Goal: Information Seeking & Learning: Learn about a topic

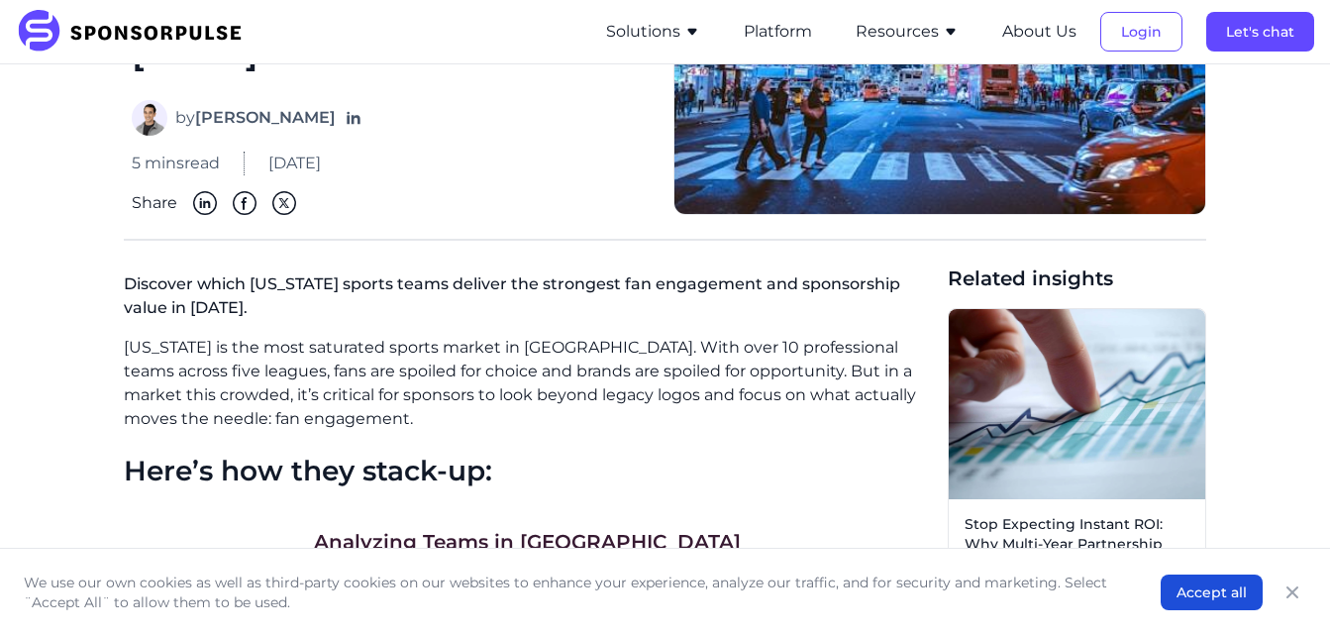
scroll to position [396, 0]
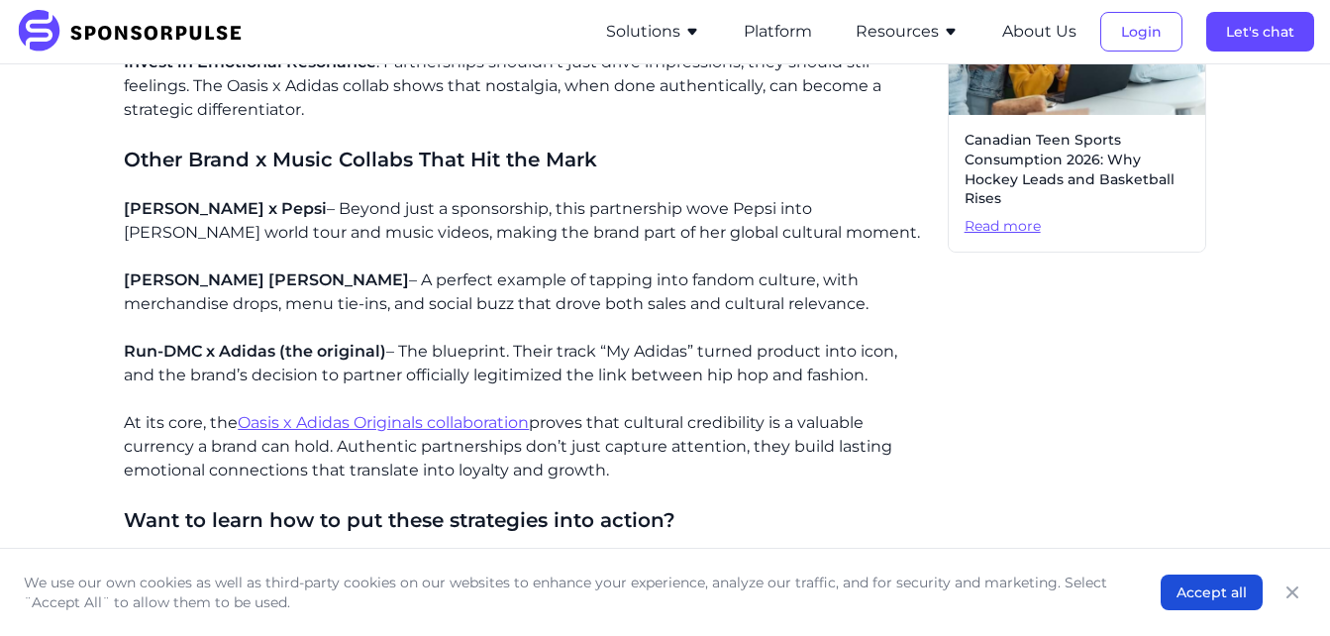
scroll to position [1287, 0]
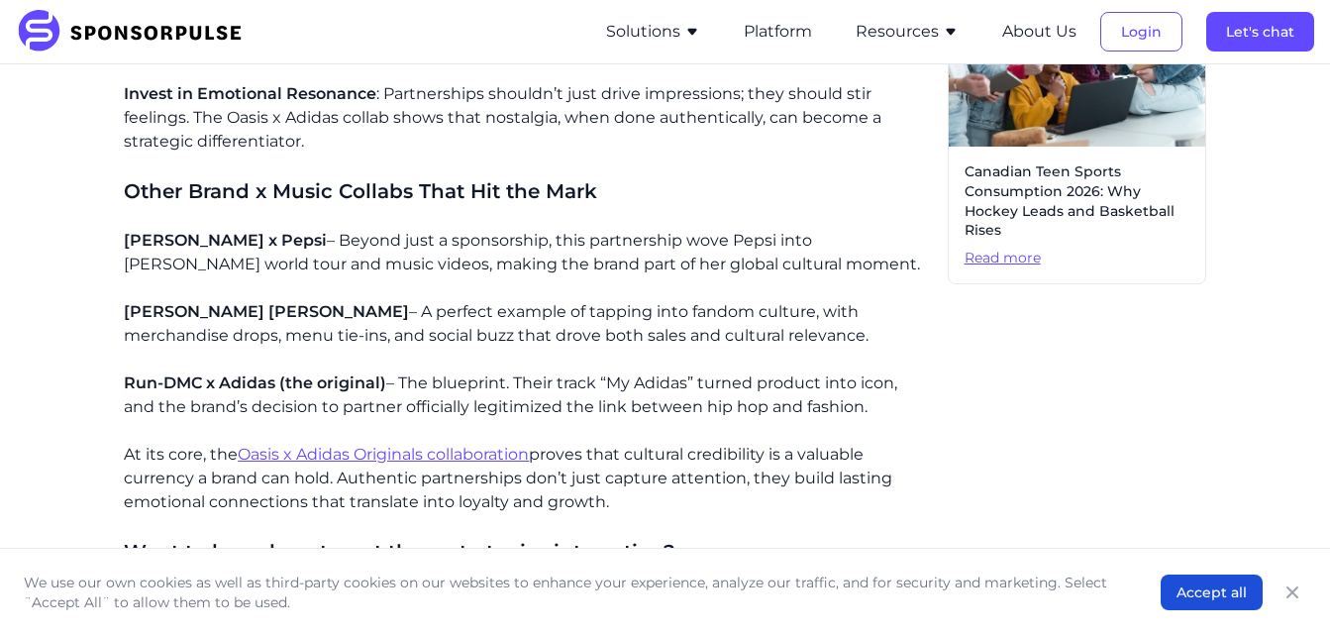
click at [580, 229] on p "[PERSON_NAME] x Pepsi – Beyond just a sponsorship, this partnership wove Pepsi …" at bounding box center [527, 253] width 807 height 48
drag, startPoint x: 580, startPoint y: 220, endPoint x: 794, endPoint y: 248, distance: 215.7
click at [794, 248] on p "[PERSON_NAME] x Pepsi – Beyond just a sponsorship, this partnership wove Pepsi …" at bounding box center [527, 253] width 807 height 48
click at [809, 308] on p "[PERSON_NAME] [PERSON_NAME] – A perfect example of tapping into fandom culture,…" at bounding box center [527, 324] width 807 height 48
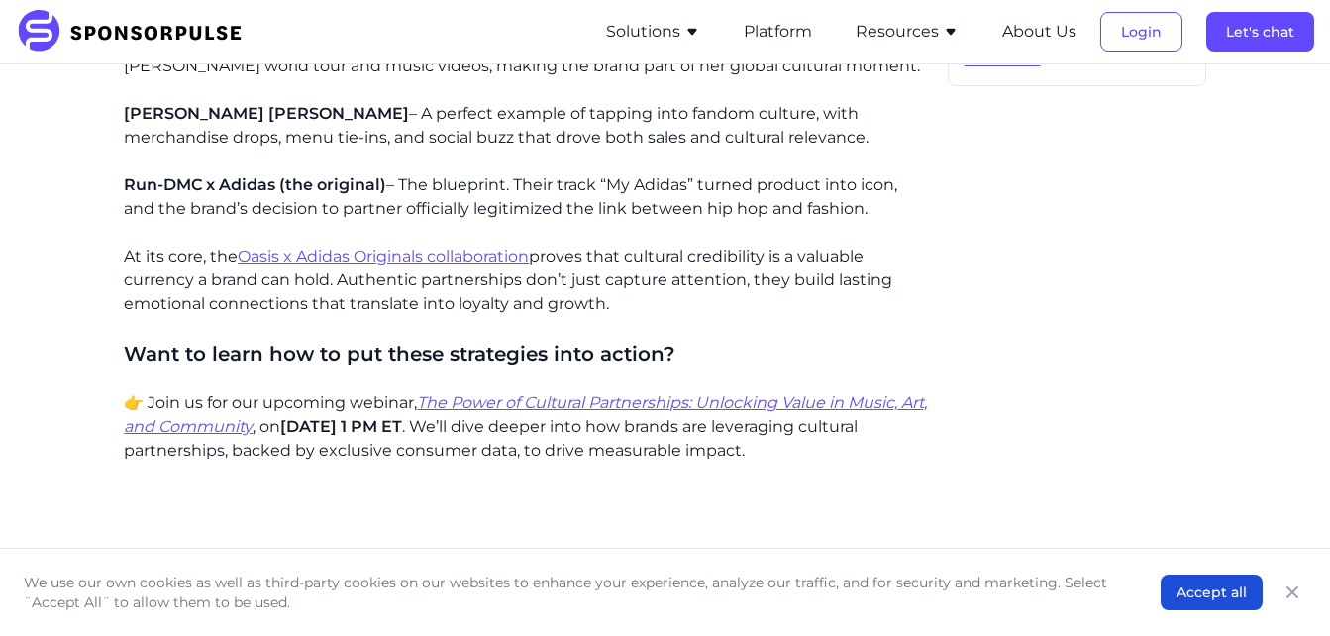
scroll to position [1386, 0]
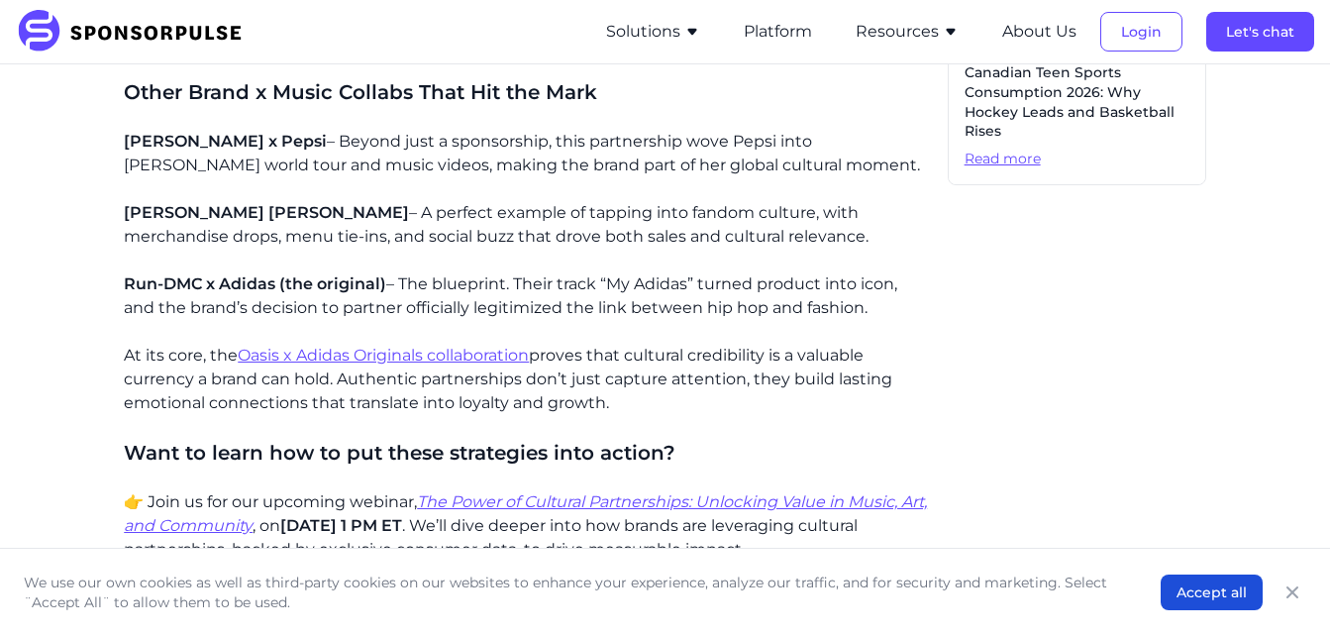
click at [937, 363] on div "The Oasis x Adidas Originals collaboration shows how authenticity, cultural cre…" at bounding box center [665, 299] width 1082 height 2312
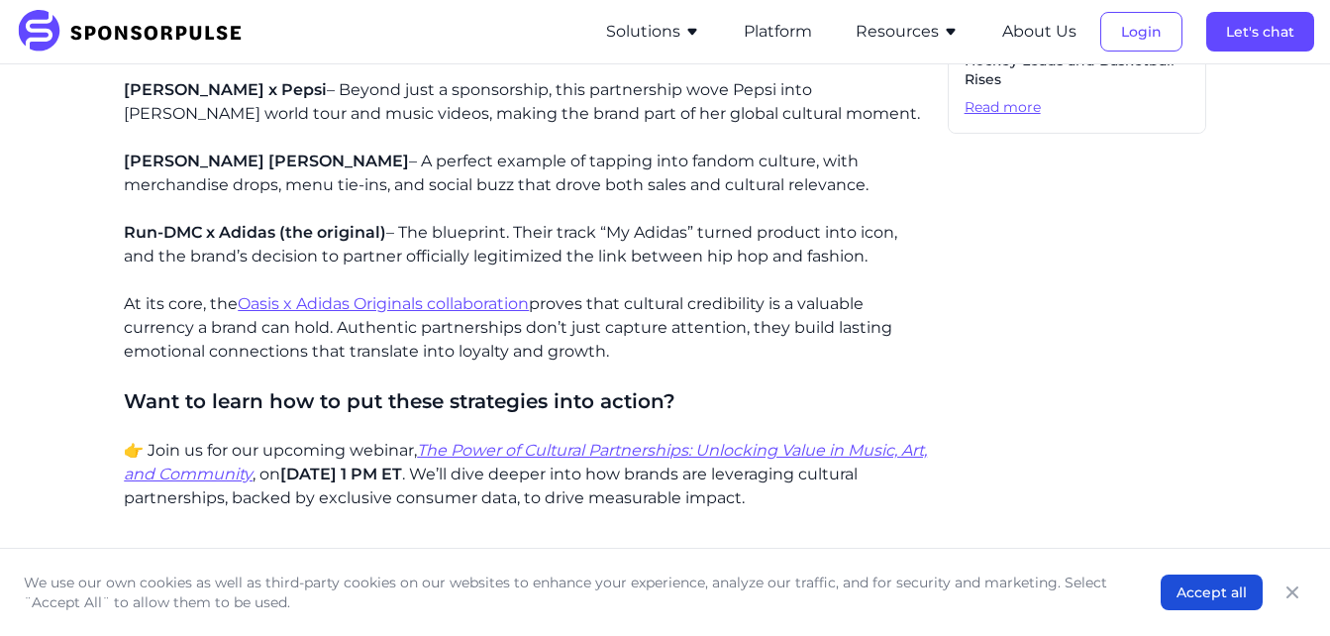
scroll to position [1485, 0]
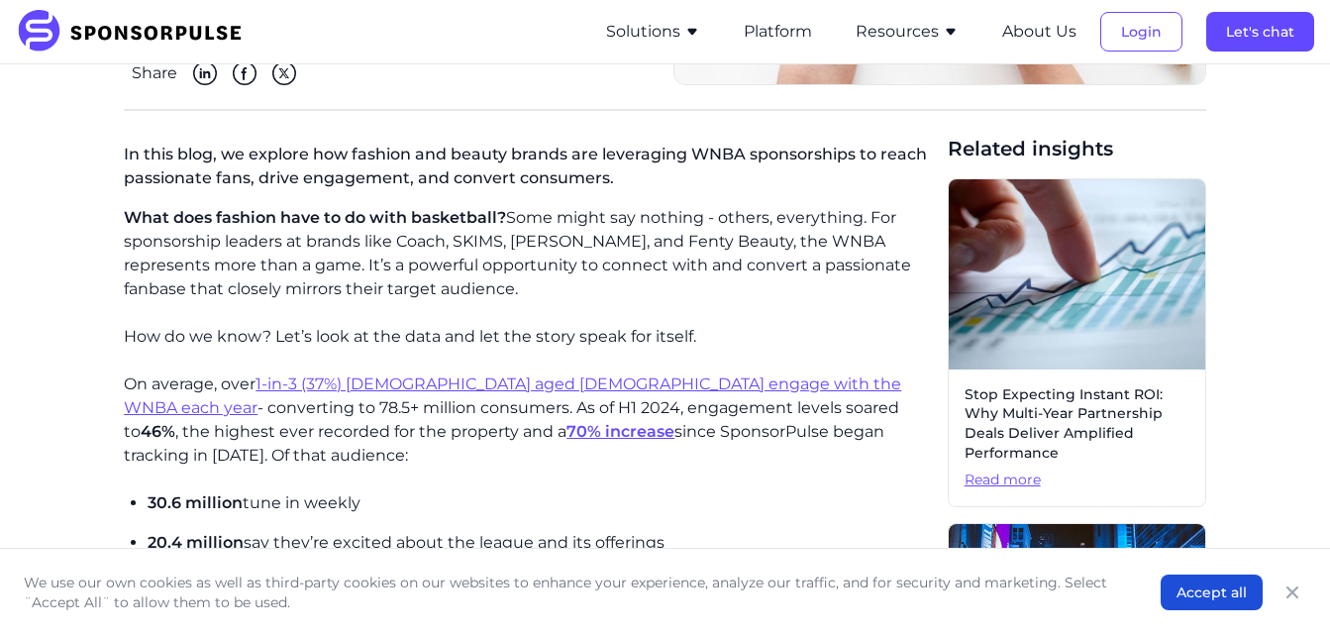
scroll to position [396, 0]
